Goal: Task Accomplishment & Management: Complete application form

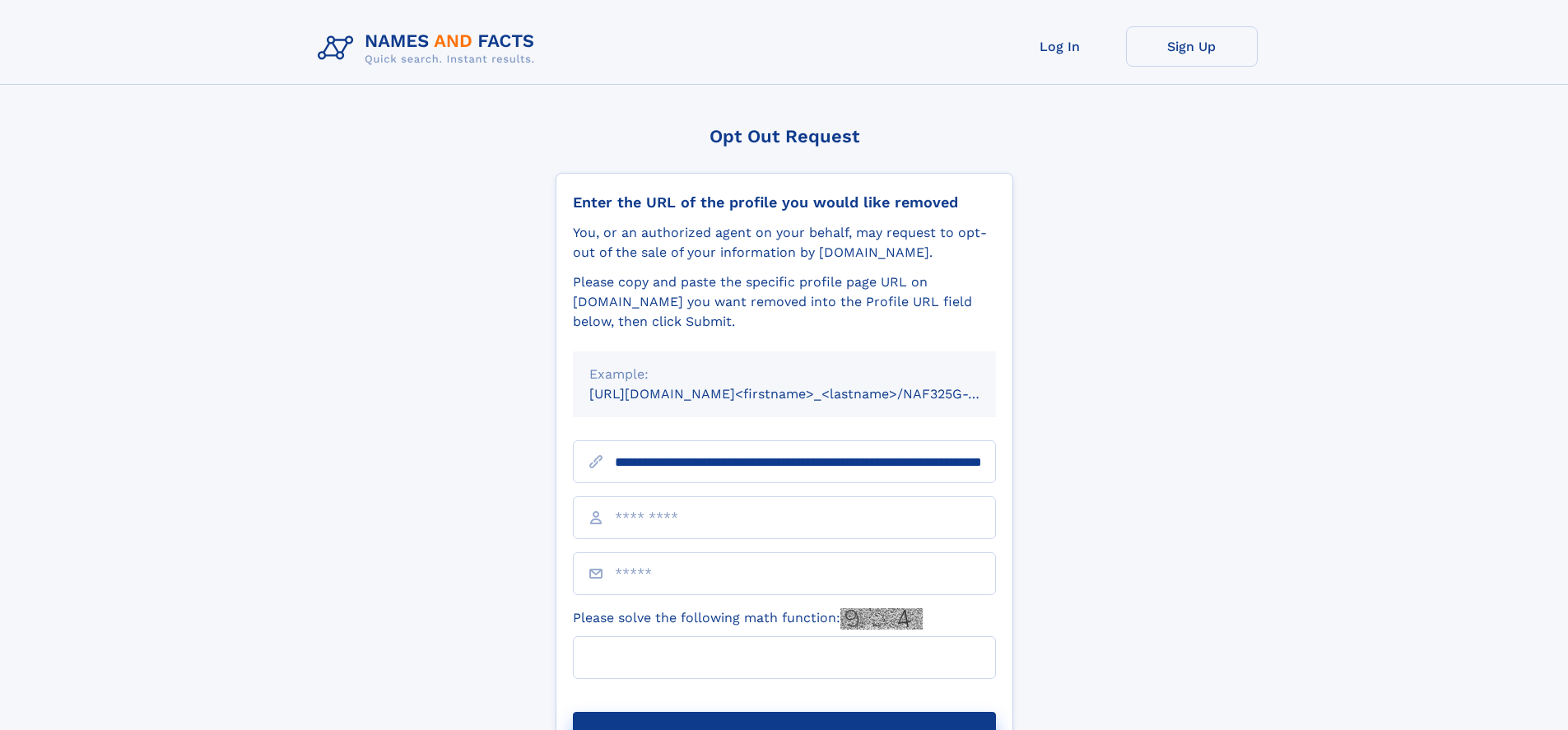
scroll to position [0, 185]
type input "**********"
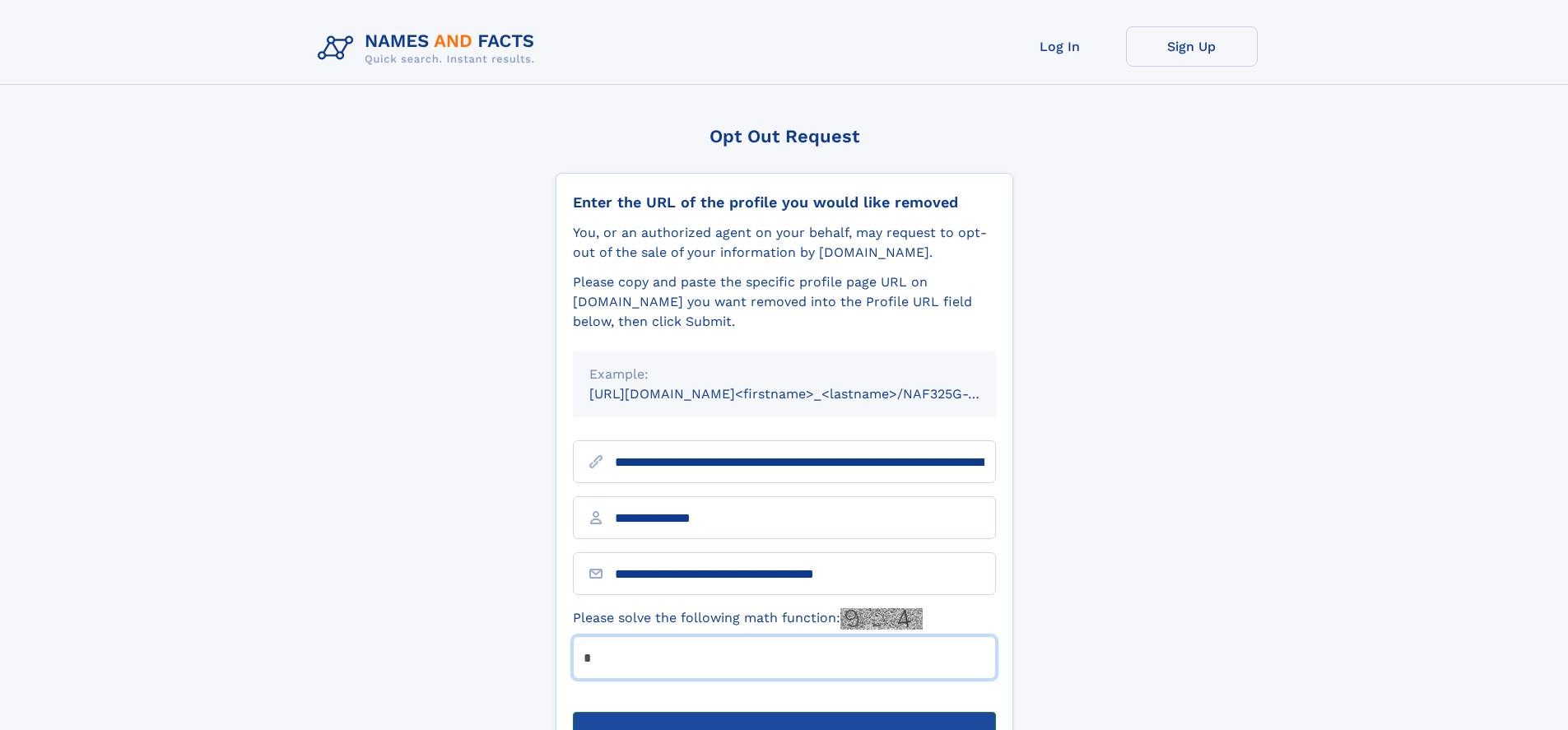
type input "*"
click at [784, 712] on button "Submit Opt Out Request" at bounding box center [785, 738] width 423 height 52
